Goal: Task Accomplishment & Management: Complete application form

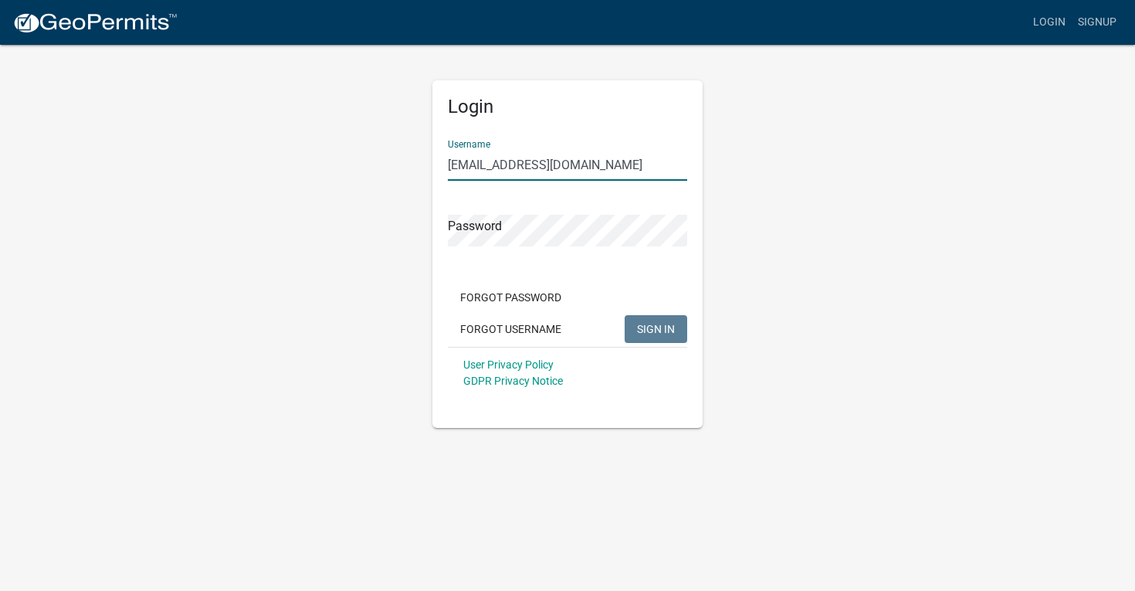
type input "[EMAIL_ADDRESS][DOMAIN_NAME]"
click at [661, 331] on span "SIGN IN" at bounding box center [656, 328] width 38 height 12
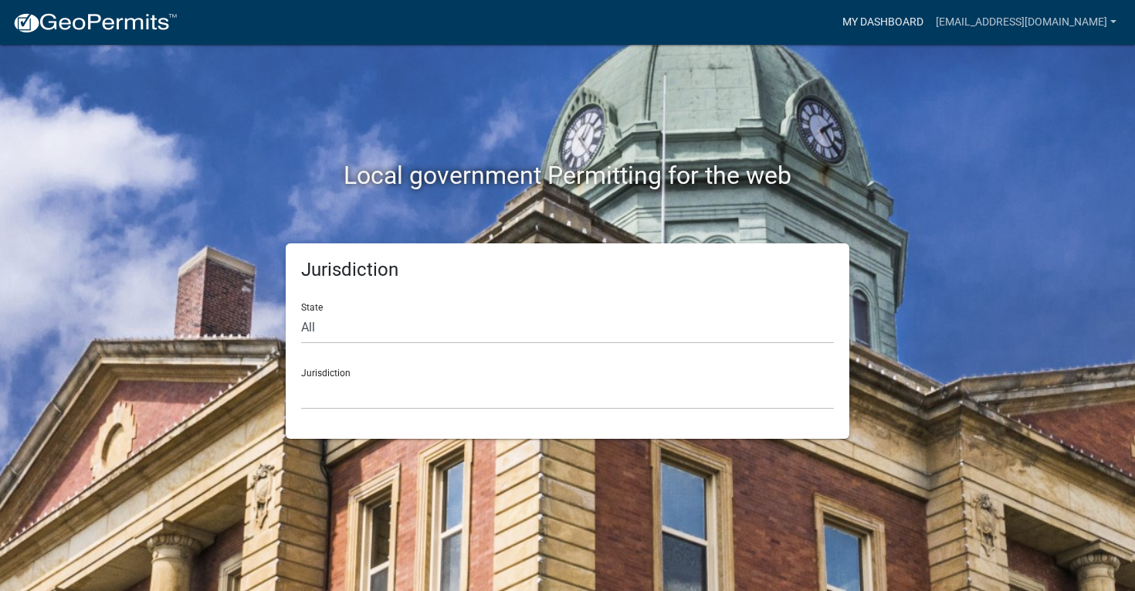
click at [887, 32] on link "My Dashboard" at bounding box center [882, 22] width 93 height 29
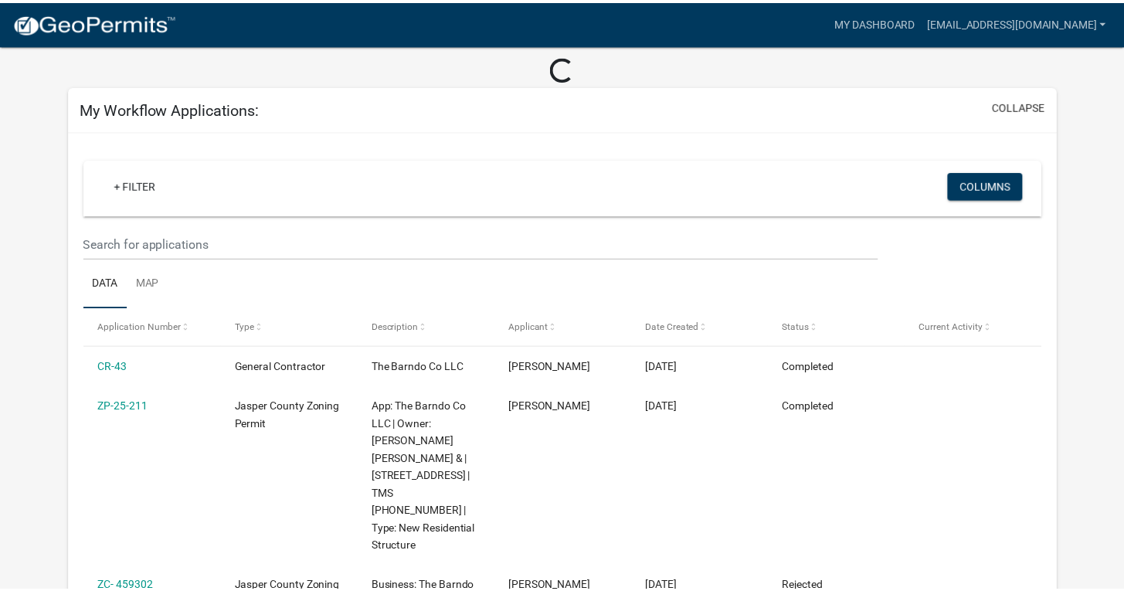
scroll to position [93, 0]
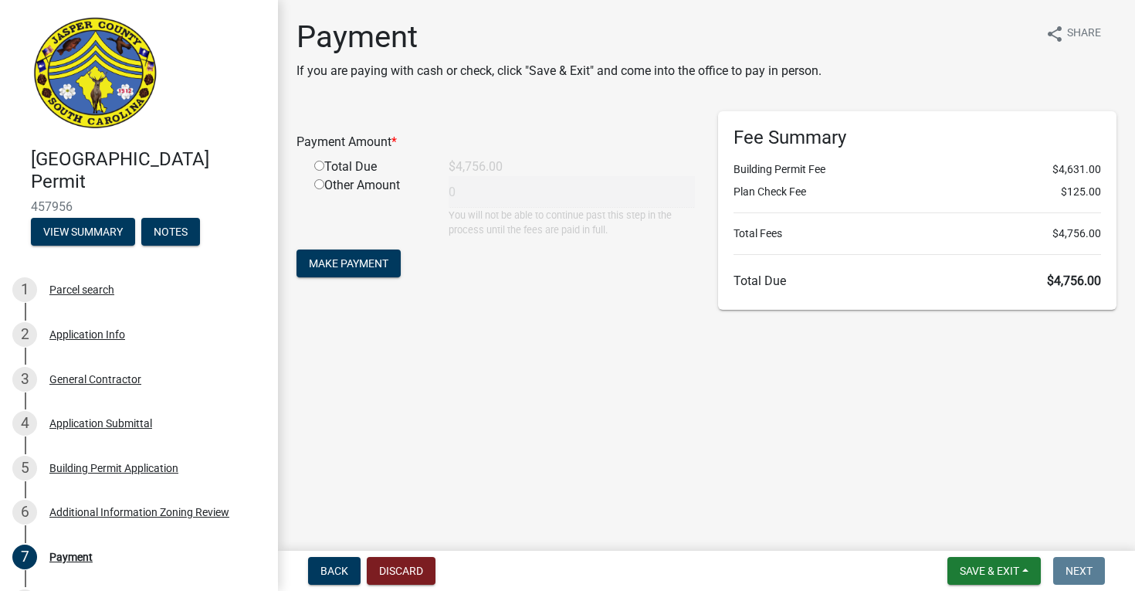
click at [319, 168] on input "radio" at bounding box center [319, 166] width 10 height 10
radio input "true"
type input "4756"
click at [388, 266] on span "Make Payment" at bounding box center [349, 263] width 80 height 12
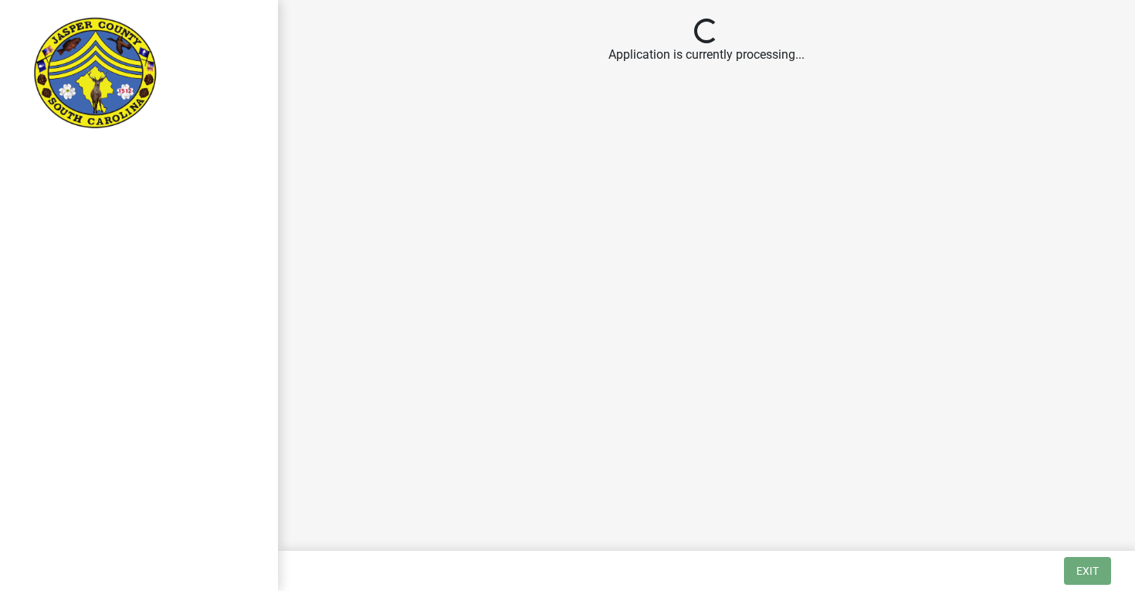
click at [290, 5] on main "Loading... Application is currently processing..." at bounding box center [706, 272] width 857 height 544
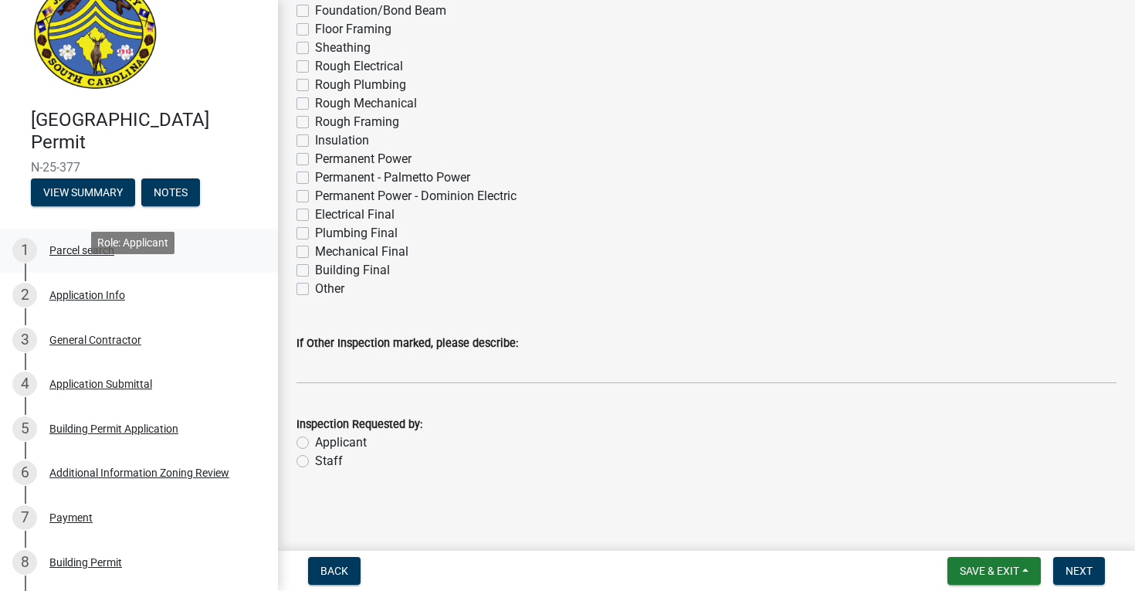
scroll to position [344, 0]
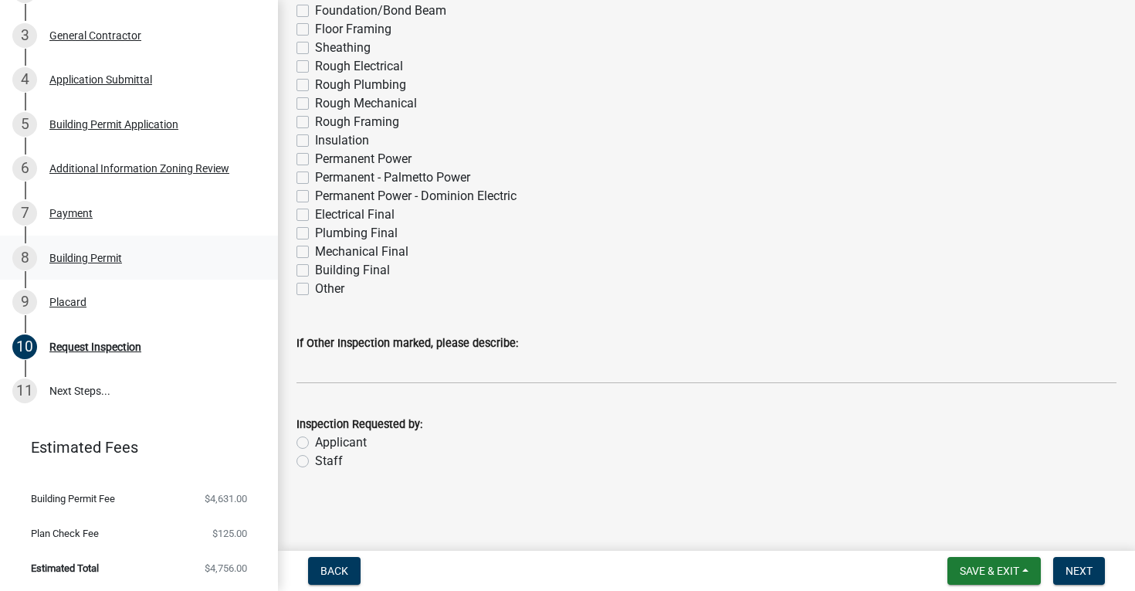
click at [73, 255] on div "Building Permit" at bounding box center [85, 258] width 73 height 11
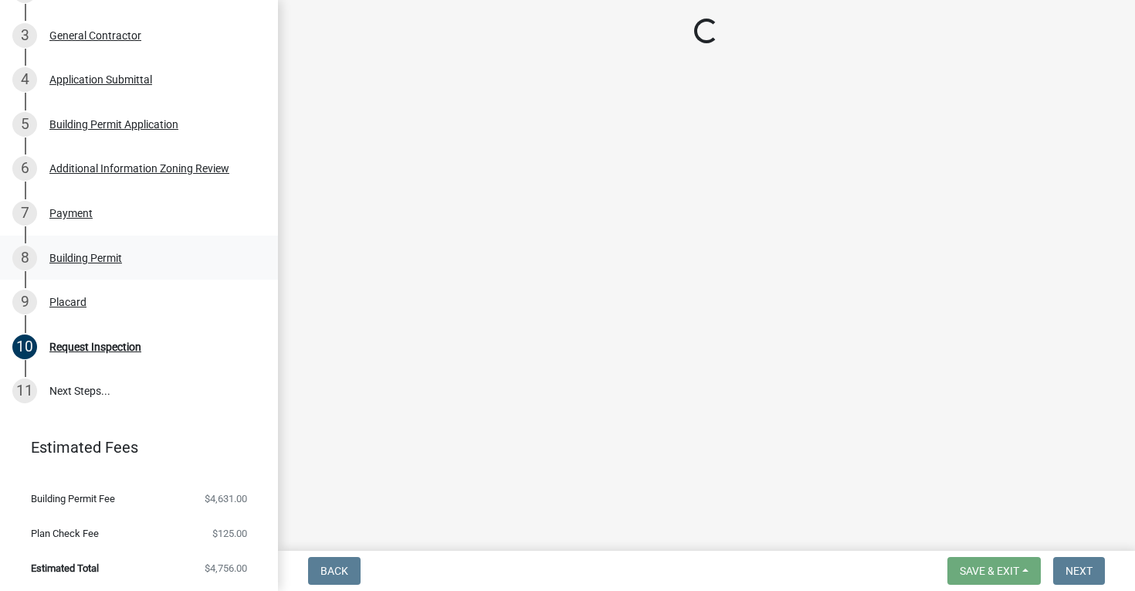
scroll to position [0, 0]
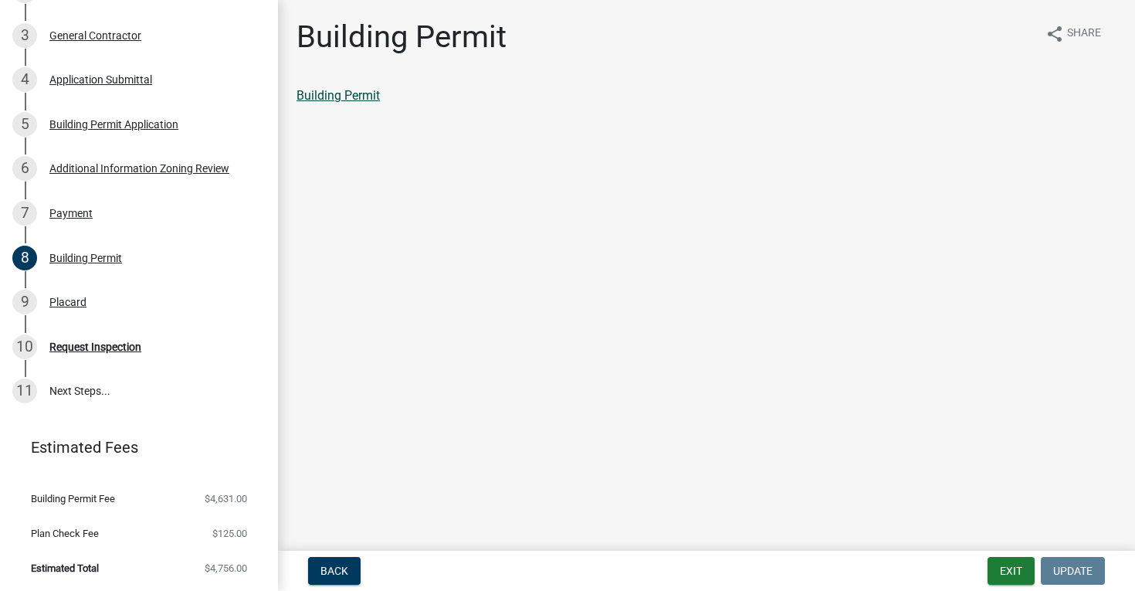
click at [365, 97] on link "Building Permit" at bounding box center [338, 95] width 83 height 15
